Goal: Navigation & Orientation: Find specific page/section

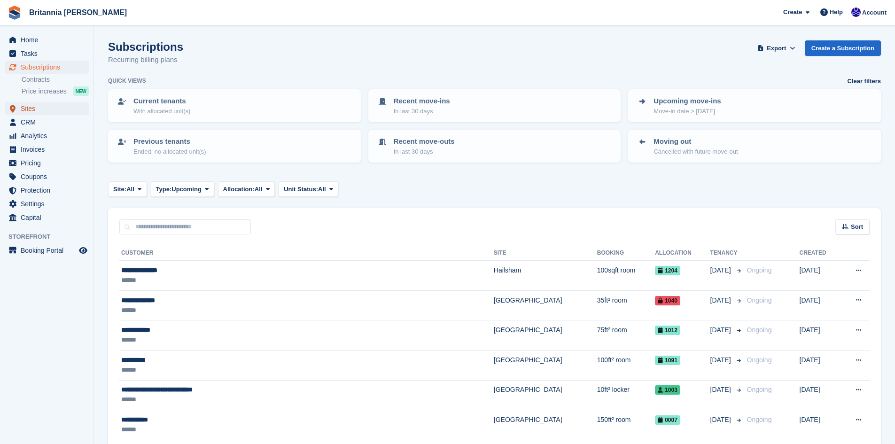
click at [25, 110] on span "Sites" at bounding box center [49, 108] width 56 height 13
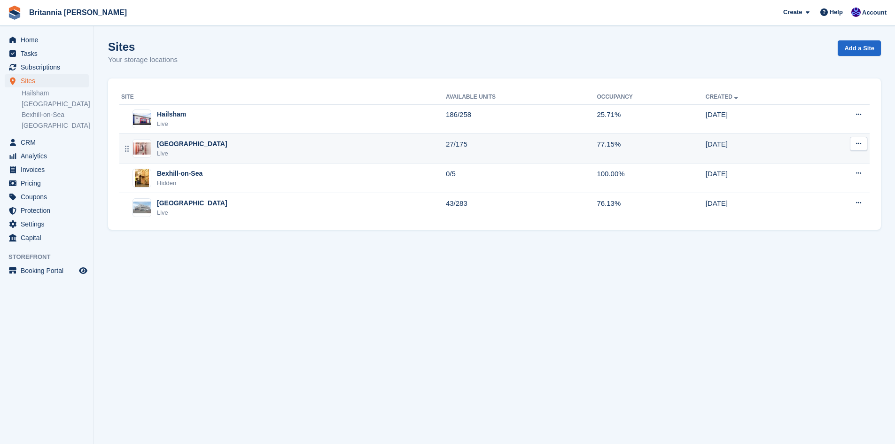
click at [168, 143] on div "[GEOGRAPHIC_DATA]" at bounding box center [192, 144] width 71 height 10
